Goal: Task Accomplishment & Management: Use online tool/utility

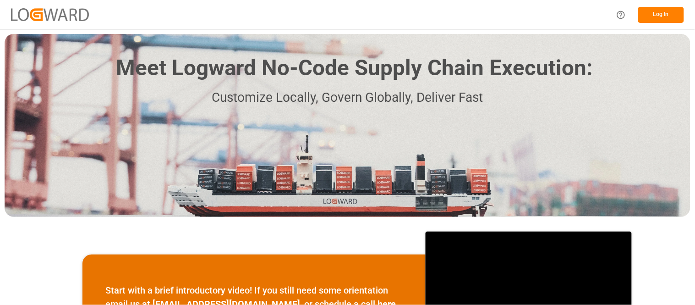
click at [660, 16] on button "Log In" at bounding box center [661, 15] width 46 height 16
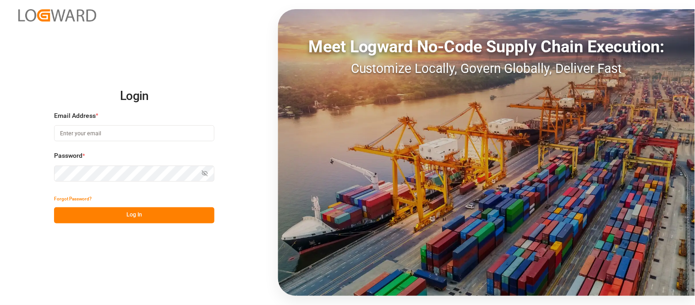
click at [169, 134] on input at bounding box center [134, 133] width 160 height 16
type input "[PERSON_NAME][EMAIL_ADDRESS][PERSON_NAME][DOMAIN_NAME]"
click at [160, 216] on button "Log In" at bounding box center [134, 215] width 160 height 16
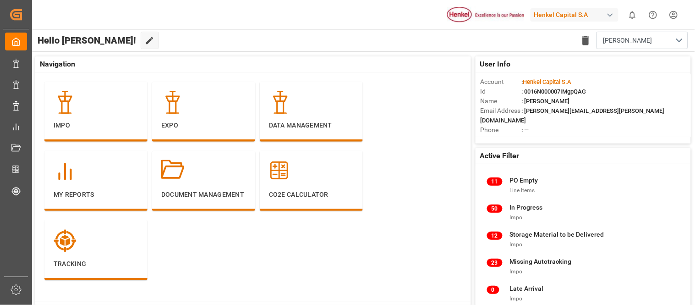
click at [541, 17] on div "Henkel Capital S.A" at bounding box center [574, 14] width 88 height 13
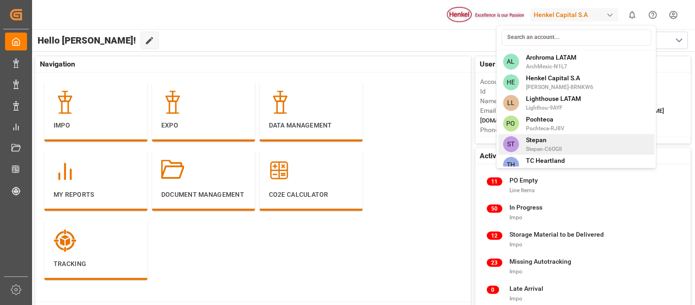
click at [558, 144] on span "Stepan" at bounding box center [544, 140] width 36 height 10
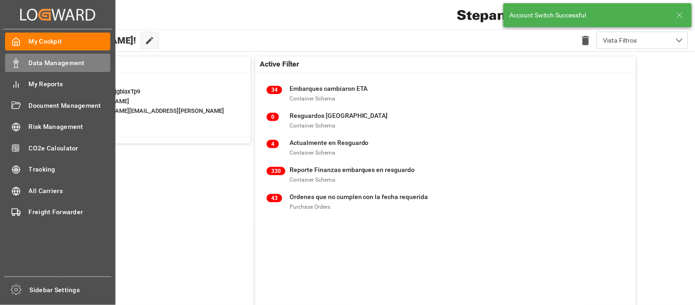
click at [61, 65] on span "Data Management" at bounding box center [70, 63] width 82 height 10
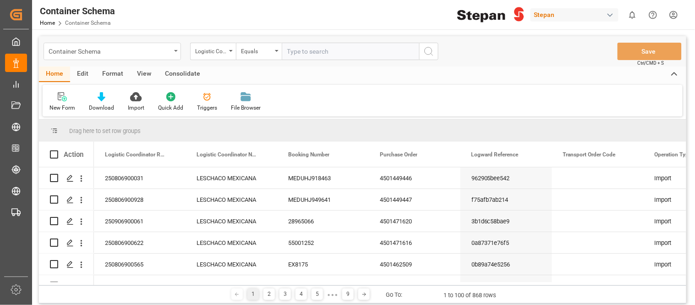
click at [175, 52] on div "Container Schema" at bounding box center [112, 51] width 137 height 17
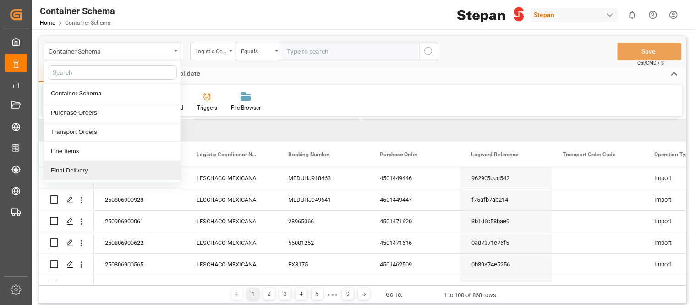
click at [71, 168] on div "Final Delivery" at bounding box center [112, 170] width 137 height 19
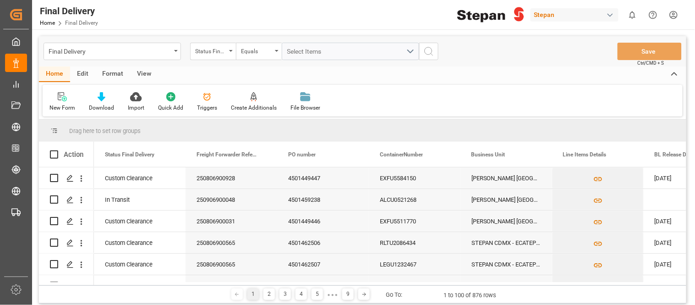
click at [85, 75] on div "Edit" at bounding box center [82, 74] width 25 height 16
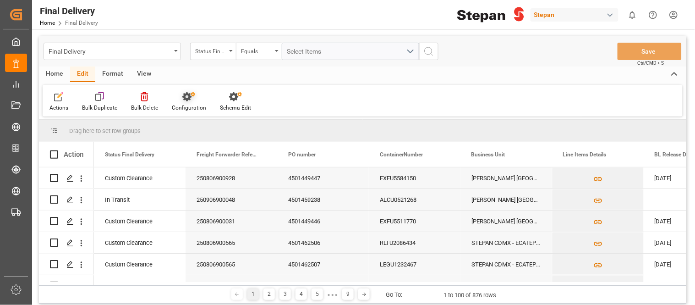
click at [195, 111] on div "Configuration" at bounding box center [189, 108] width 34 height 8
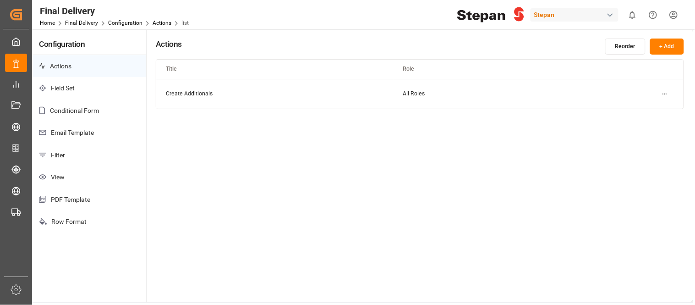
click at [97, 138] on p "Email Template" at bounding box center [89, 132] width 114 height 22
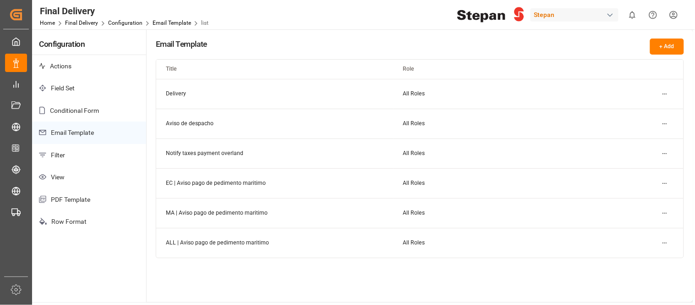
click at [665, 121] on html "Created by potrace 1.15, written by [PERSON_NAME] [DATE]-[DATE] Created by potr…" at bounding box center [347, 152] width 695 height 305
click at [633, 141] on small "Edit" at bounding box center [633, 141] width 10 height 5
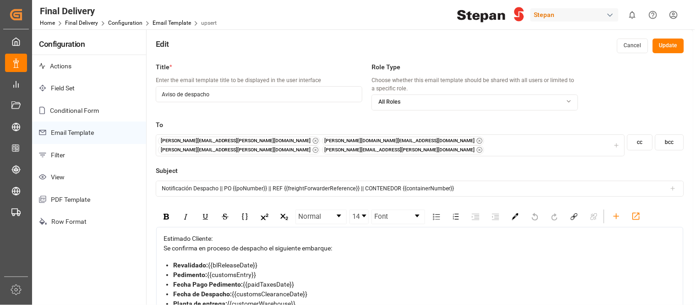
drag, startPoint x: 220, startPoint y: 186, endPoint x: 103, endPoint y: 189, distance: 117.3
click at [103, 189] on div "Configuration Actions Field Set Conditional Form Email Template Filter View PDF…" at bounding box center [362, 195] width 661 height 333
drag, startPoint x: 341, startPoint y: 243, endPoint x: 154, endPoint y: 233, distance: 187.2
click at [154, 233] on div "Title * Enter the email template title to be displayed in the user interface Av…" at bounding box center [420, 210] width 546 height 305
copy div "Estimado Cliente: Se confirma en proceso de despacho el siguiente embarque:"
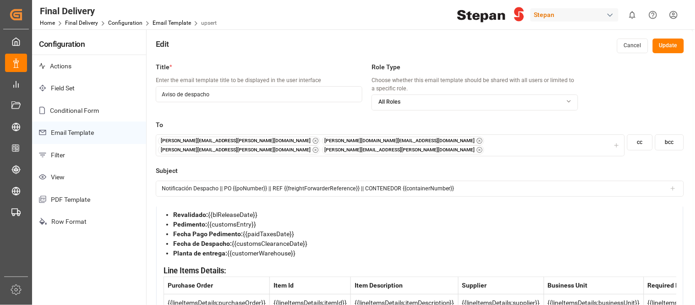
scroll to position [51, 0]
click at [317, 257] on div "Planta de entrega: {{customerWarehouse}}" at bounding box center [424, 253] width 503 height 10
drag, startPoint x: 330, startPoint y: 257, endPoint x: 140, endPoint y: 214, distance: 195.4
click at [140, 214] on div "Configuration Actions Field Set Conditional Form Email Template Filter View PDF…" at bounding box center [362, 195] width 661 height 333
copy ul "Revalidado: {{blReleaseDate}} Pedimento: {{customsEntry}} Fecha Pago Pedimento:…"
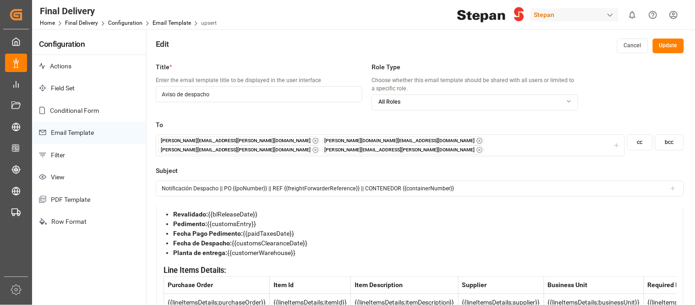
click at [395, 257] on div "Planta de entrega: {{customerWarehouse}}" at bounding box center [424, 253] width 503 height 10
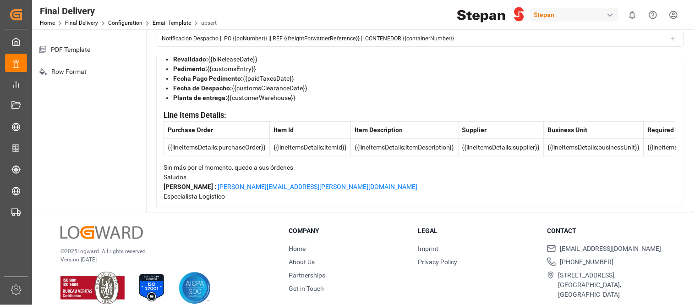
scroll to position [162, 0]
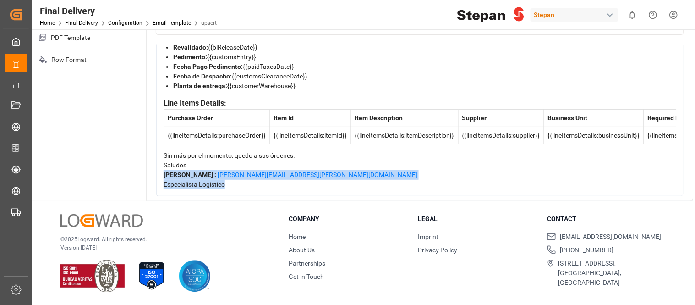
drag, startPoint x: 239, startPoint y: 180, endPoint x: 162, endPoint y: 170, distance: 77.6
click at [162, 170] on div "Estimado Cliente: Se confirma en proceso de despacho el siguiente embarque: Rev…" at bounding box center [419, 102] width 527 height 187
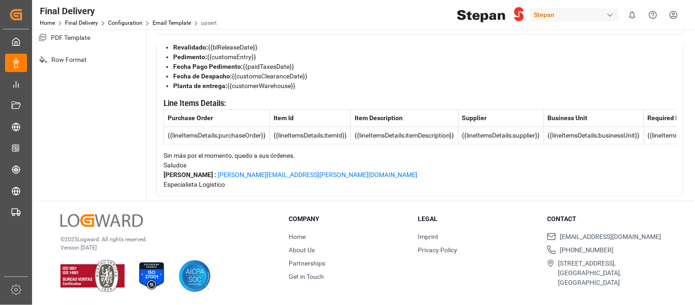
scroll to position [78, 0]
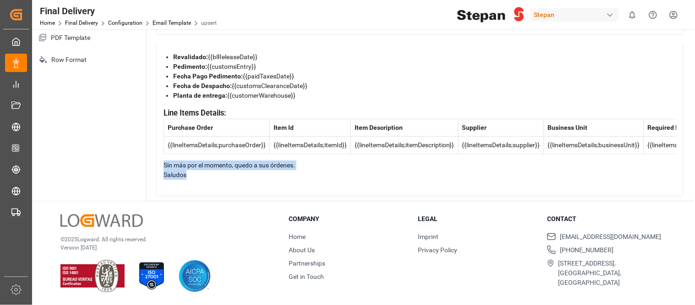
drag, startPoint x: 199, startPoint y: 172, endPoint x: 156, endPoint y: 161, distance: 45.0
click at [156, 161] on div "Estimado Cliente: Se confirma en proceso de despacho el siguiente embarque: Rev…" at bounding box center [419, 108] width 527 height 178
copy div "Sin más por el momento, quedo a sus órdenes. [GEOGRAPHIC_DATA]"
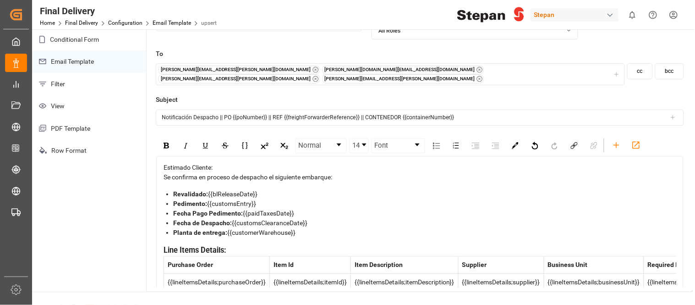
scroll to position [0, 0]
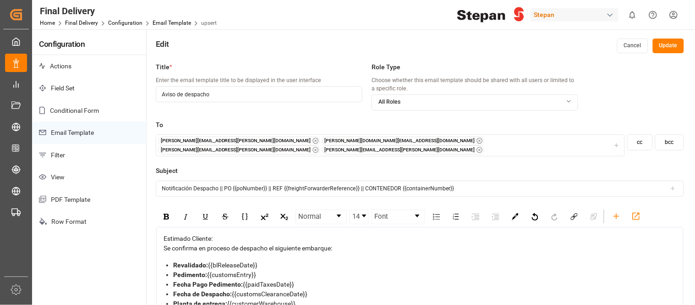
click at [631, 44] on button "Cancel" at bounding box center [632, 45] width 31 height 15
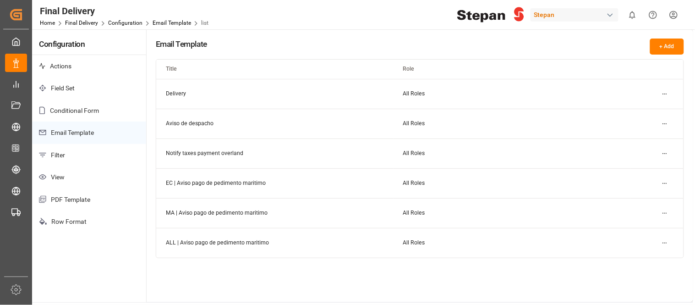
click at [666, 94] on html "Created by potrace 1.15, written by [PERSON_NAME] [DATE]-[DATE] Created by potr…" at bounding box center [347, 152] width 695 height 305
click at [640, 110] on div "Edit" at bounding box center [648, 111] width 47 height 13
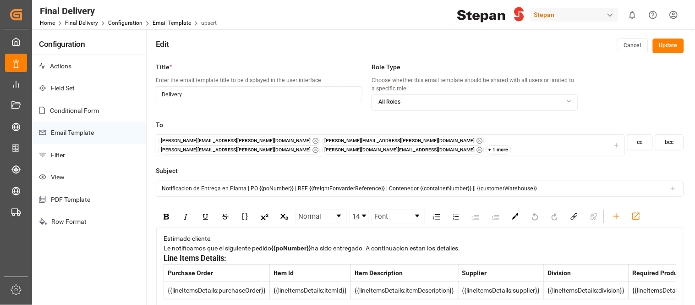
drag, startPoint x: 246, startPoint y: 183, endPoint x: 98, endPoint y: 181, distance: 148.9
click at [98, 181] on div "Configuration Actions Field Set Conditional Form Email Template Filter View PDF…" at bounding box center [362, 195] width 661 height 333
drag, startPoint x: 474, startPoint y: 243, endPoint x: 150, endPoint y: 232, distance: 324.5
click at [150, 232] on div "Title * Enter the email template title to be displayed in the user interface De…" at bounding box center [420, 210] width 546 height 305
copy div "Estimado cliente, Le notificamos que el siguiente pedido {{poNumber}} ha sido e…"
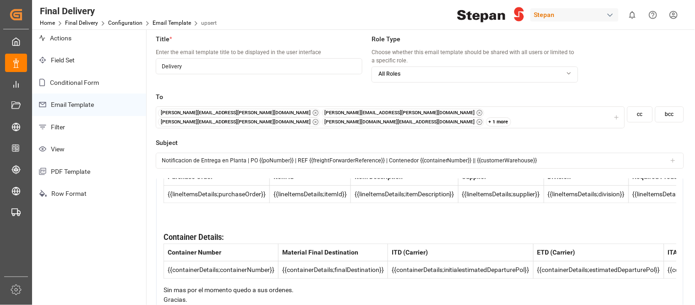
scroll to position [51, 0]
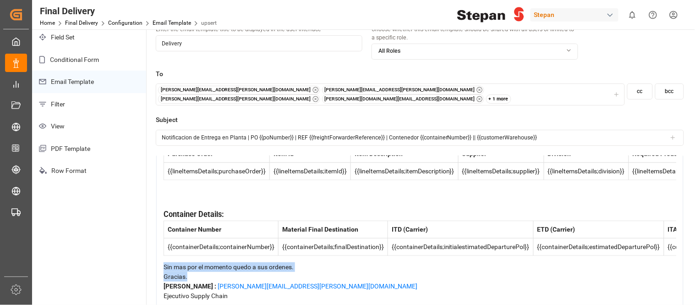
drag, startPoint x: 187, startPoint y: 252, endPoint x: 159, endPoint y: 244, distance: 28.8
click at [159, 244] on div "Estimado cliente, Le notificamos que el siguiente pedido {{poNumber}} ha sido e…" at bounding box center [419, 208] width 527 height 200
copy div "Sin mas por el momento quedo a sus ordenes. Gracias."
